Goal: Check status

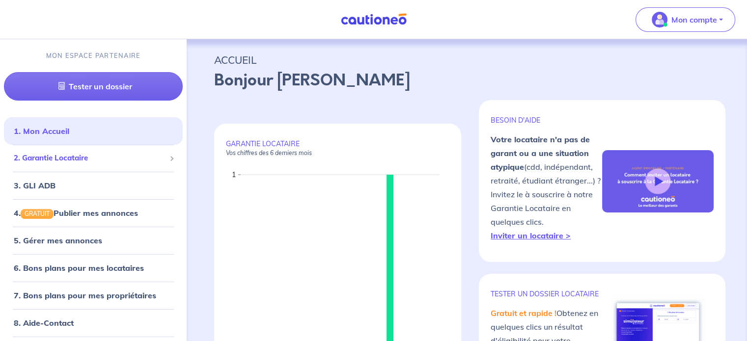
click at [101, 163] on span "2. Garantie Locataire" at bounding box center [90, 158] width 152 height 11
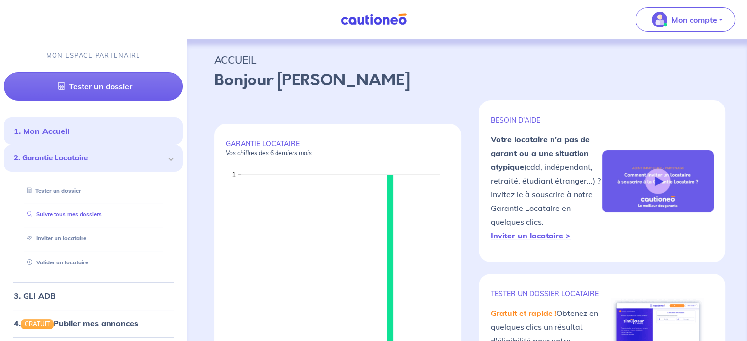
click at [90, 213] on link "Suivre tous mes dossiers" at bounding box center [62, 214] width 79 height 7
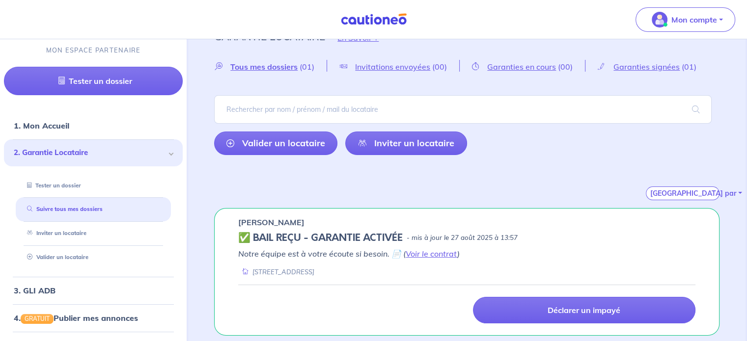
scroll to position [25, 0]
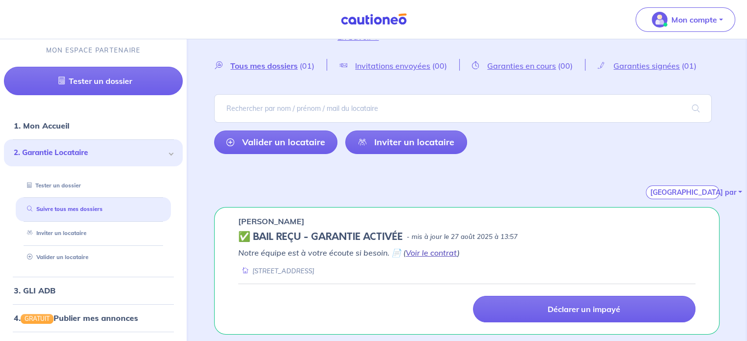
click at [421, 253] on link "Voir le contrat" at bounding box center [432, 253] width 52 height 10
click at [476, 62] on span "Garanties en cours" at bounding box center [521, 66] width 69 height 10
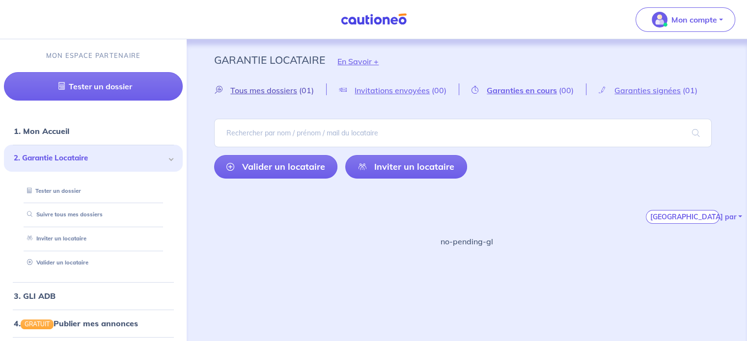
click at [263, 92] on span "Tous mes dossiers" at bounding box center [263, 90] width 67 height 10
